Goal: Transaction & Acquisition: Purchase product/service

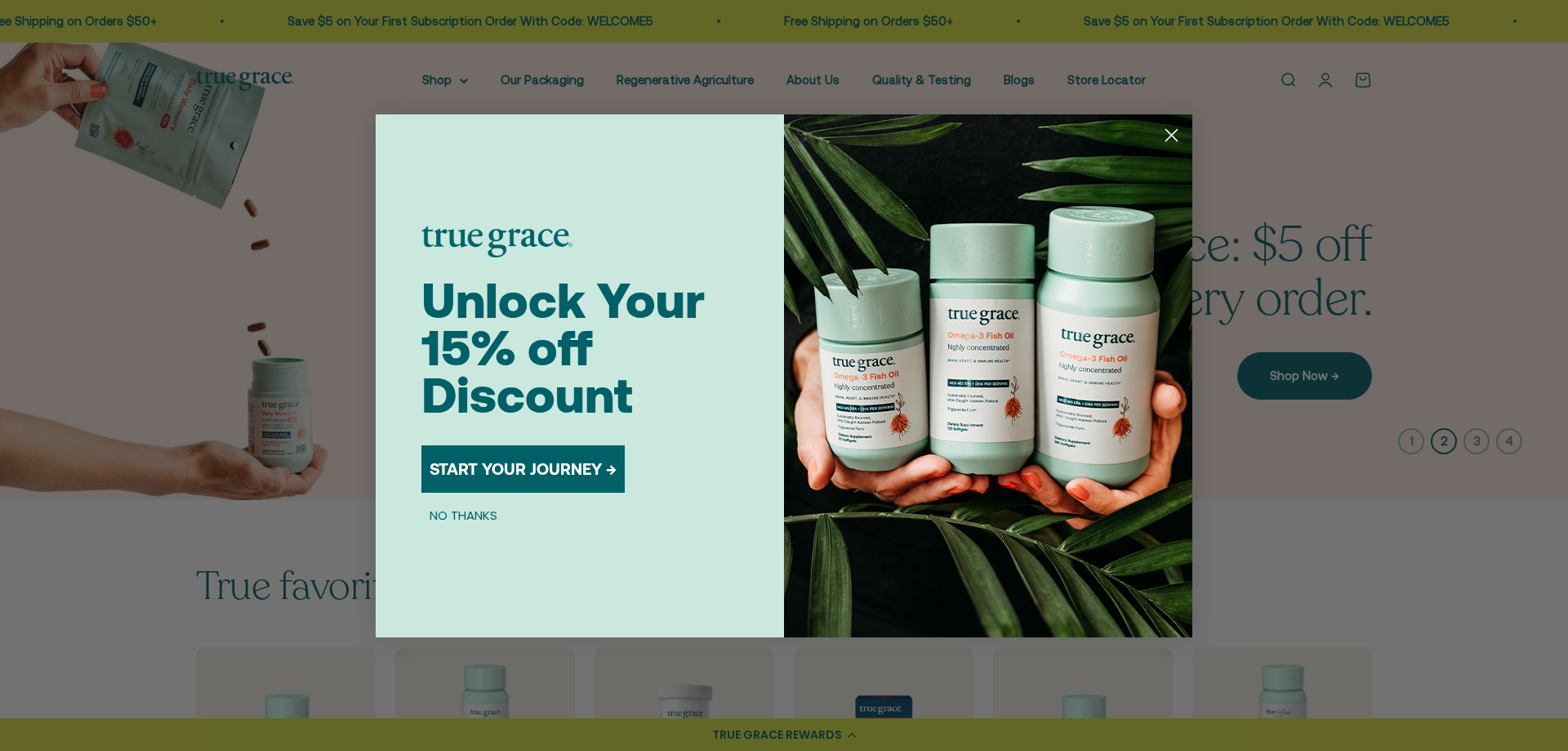
click at [1172, 137] on circle "Close dialog" at bounding box center [1171, 133] width 27 height 27
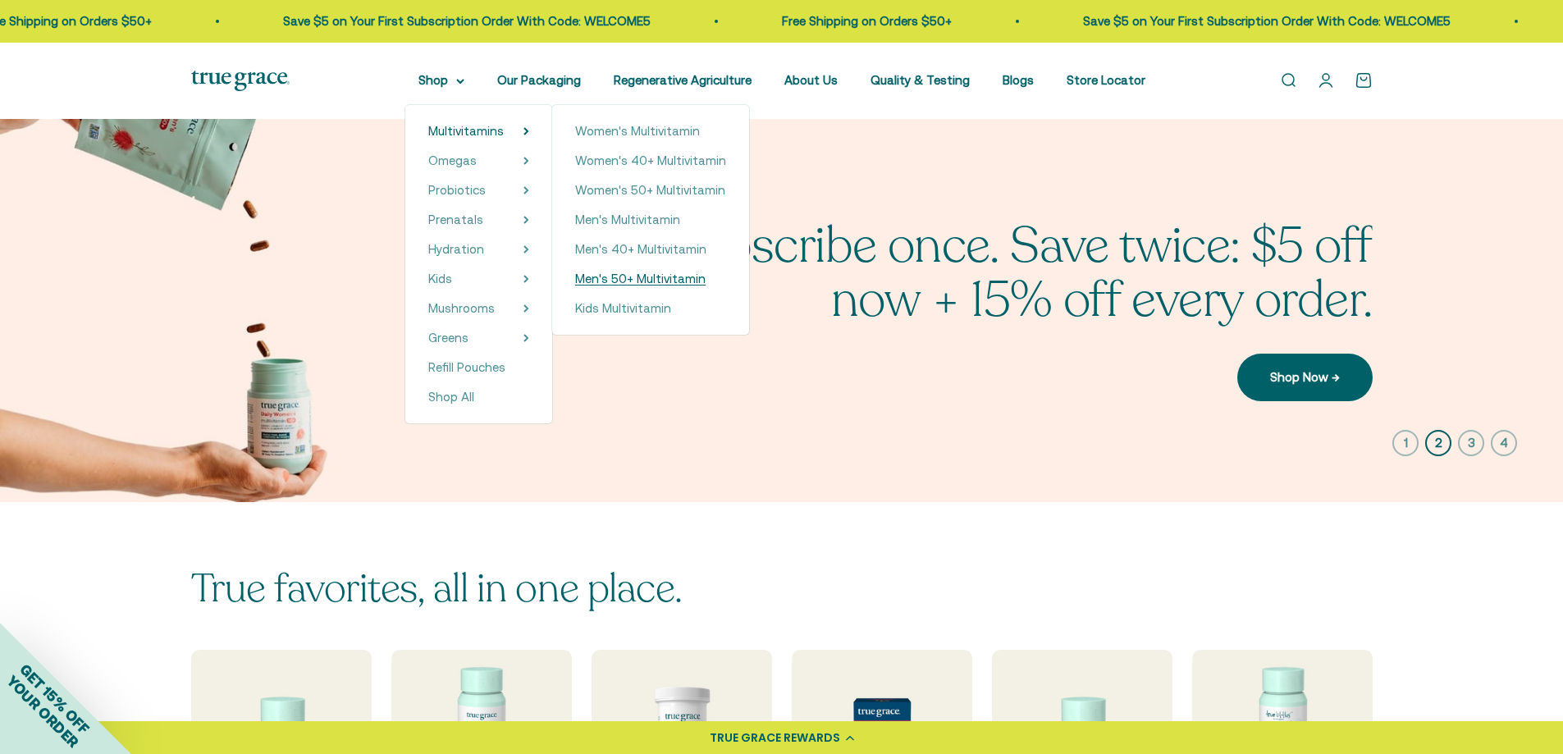
click at [700, 274] on span "Men's 50+ Multivitamin" at bounding box center [640, 279] width 130 height 14
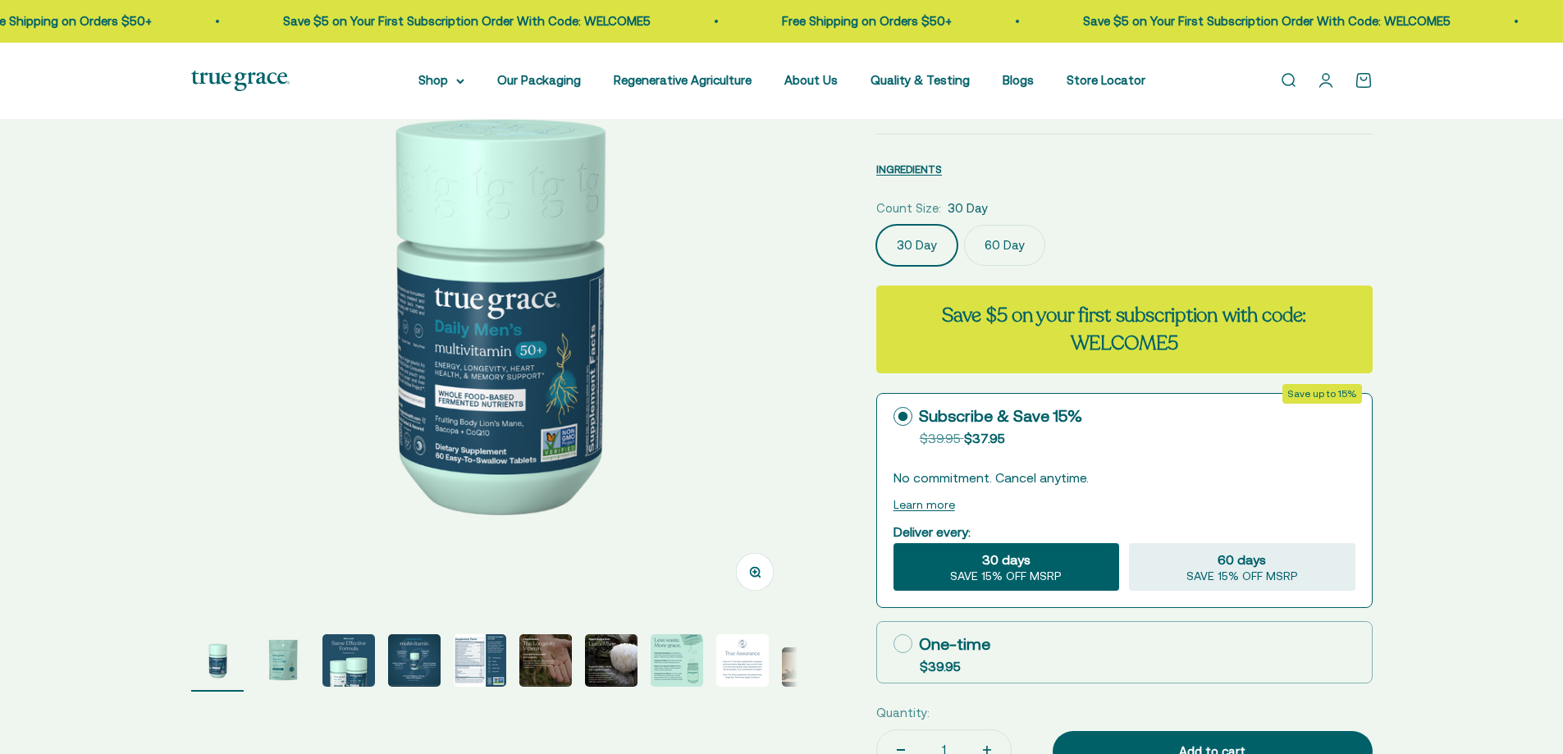
scroll to position [164, 0]
select select "3"
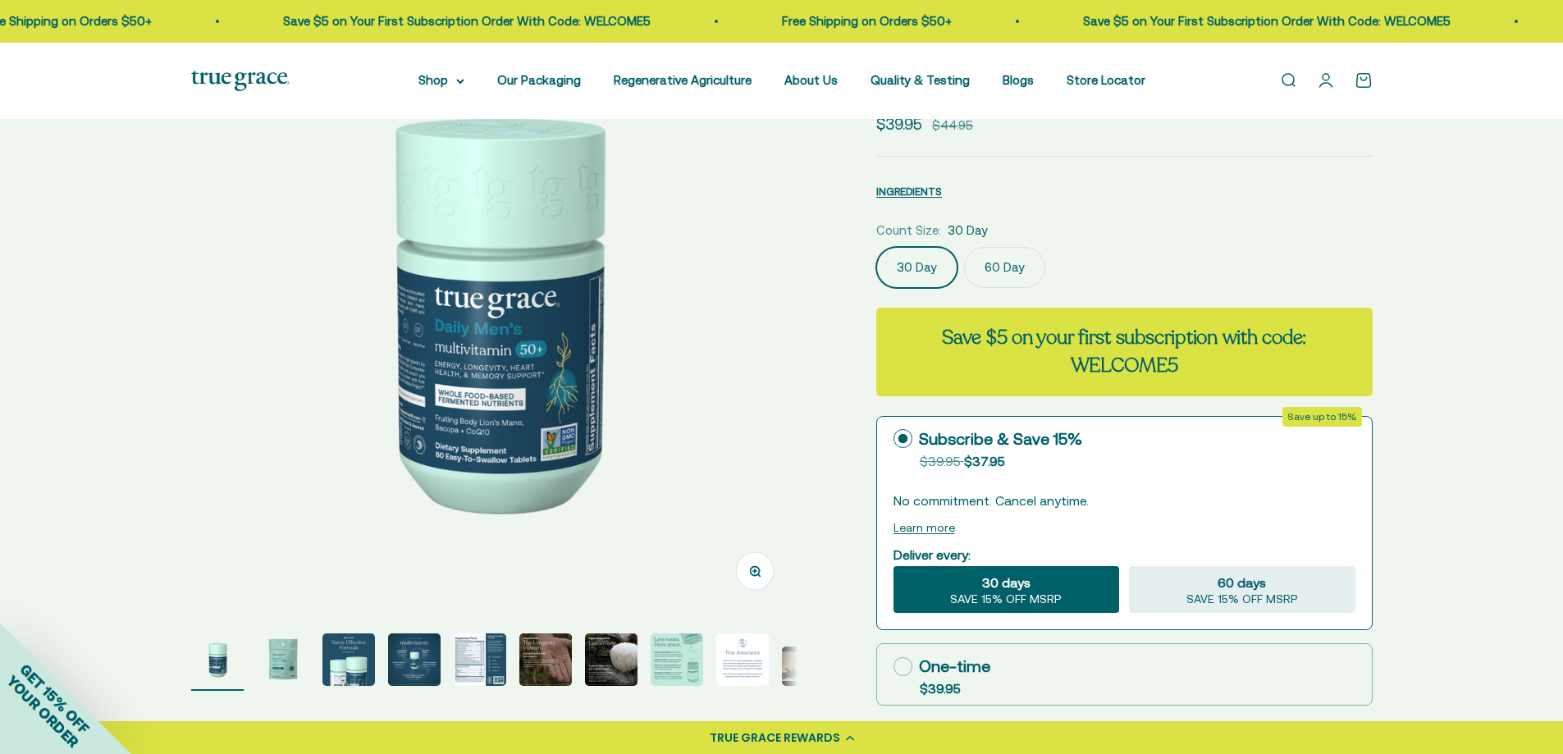
click at [288, 655] on img "Go to item 2" at bounding box center [283, 659] width 53 height 53
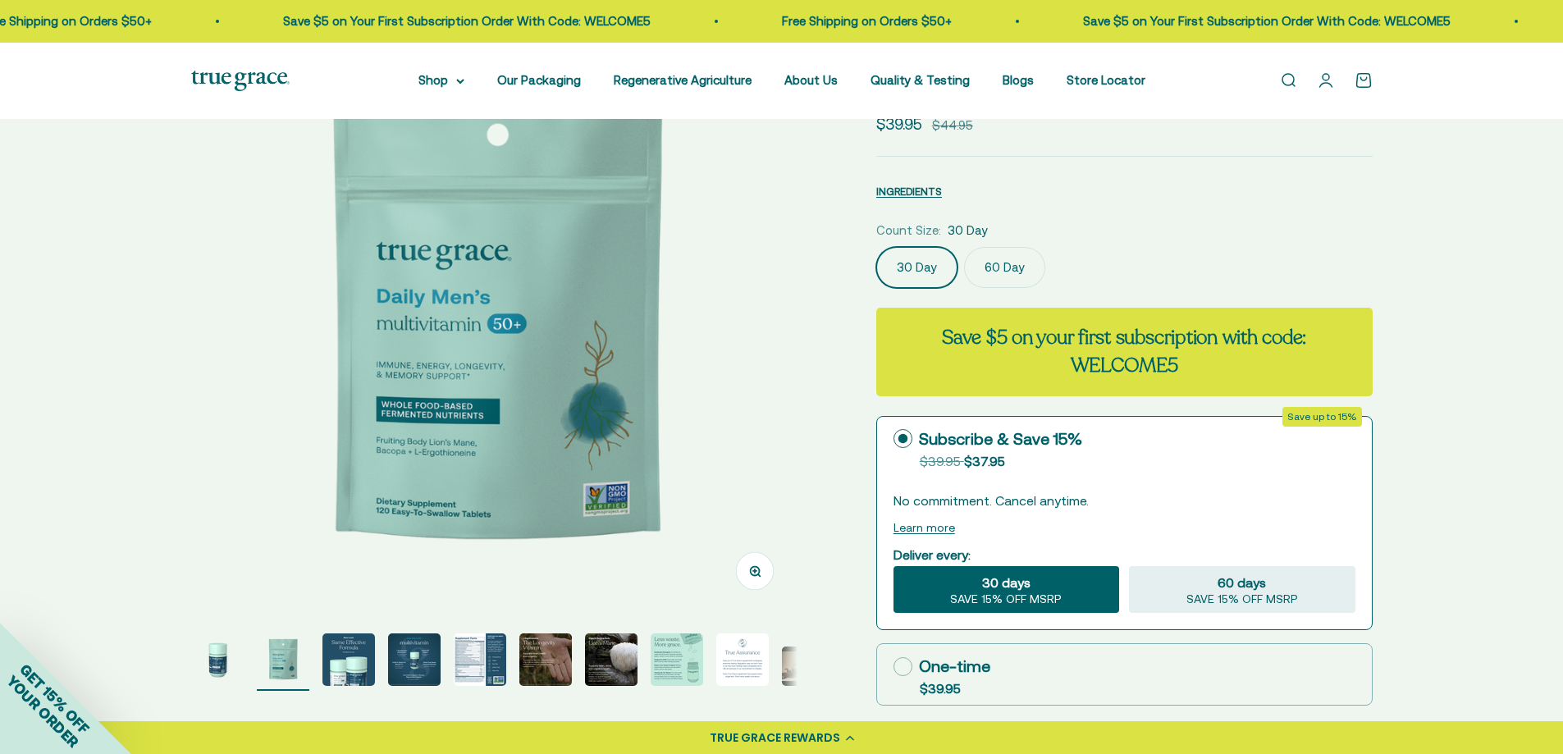
scroll to position [0, 626]
